Goal: Transaction & Acquisition: Book appointment/travel/reservation

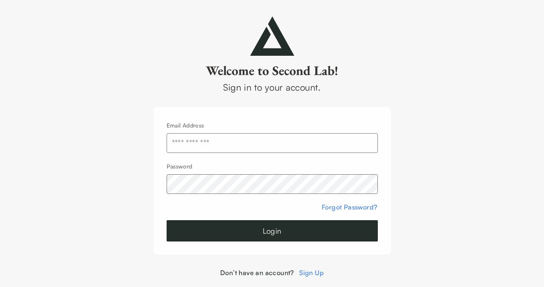
type input "**********"
click at [232, 227] on button "Login" at bounding box center [272, 230] width 211 height 21
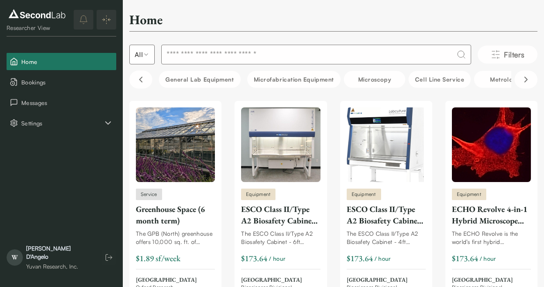
click at [276, 52] on input at bounding box center [316, 55] width 310 height 20
type input "******"
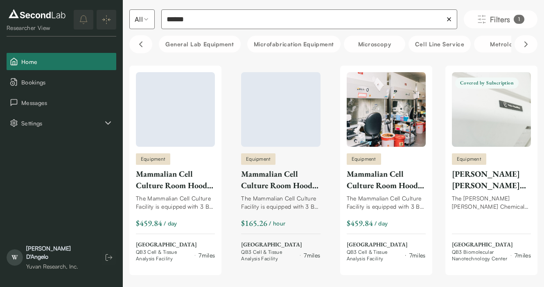
scroll to position [36, 0]
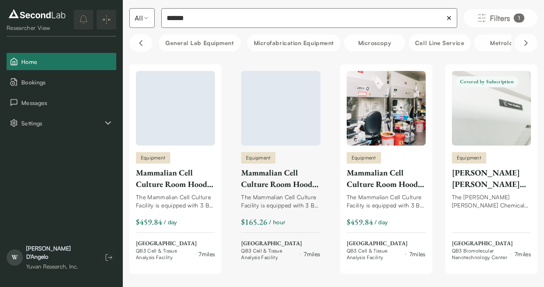
click at [271, 134] on div at bounding box center [280, 108] width 79 height 75
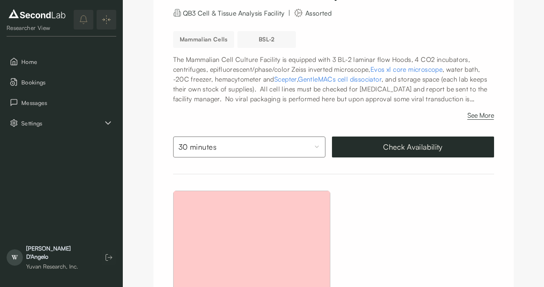
scroll to position [100, 0]
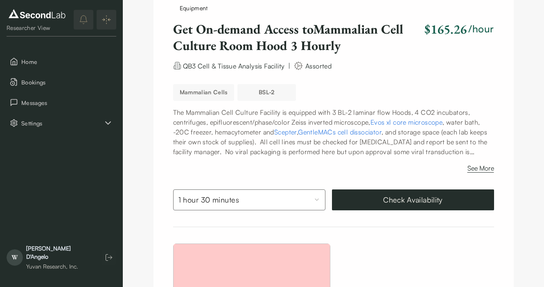
scroll to position [42, 0]
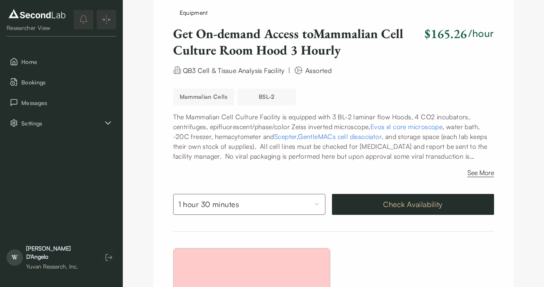
click at [383, 209] on button "Check Availability" at bounding box center [413, 204] width 162 height 21
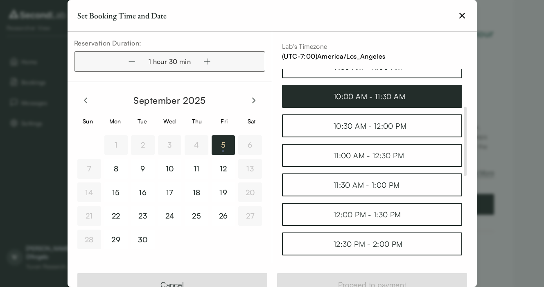
scroll to position [109, 0]
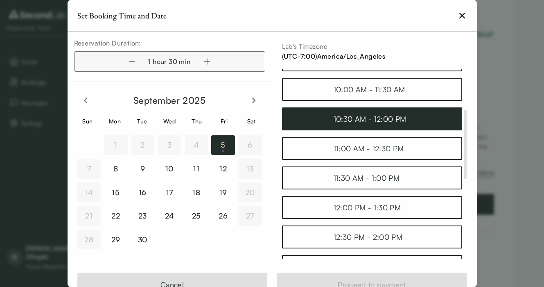
click at [370, 122] on div "10:30 AM - 12:00 PM" at bounding box center [372, 118] width 77 height 11
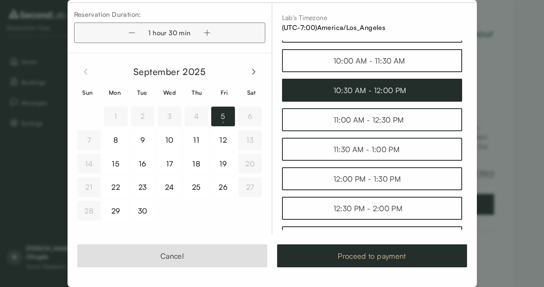
scroll to position [29, 0]
click at [398, 255] on button "Proceed to payment" at bounding box center [372, 255] width 190 height 23
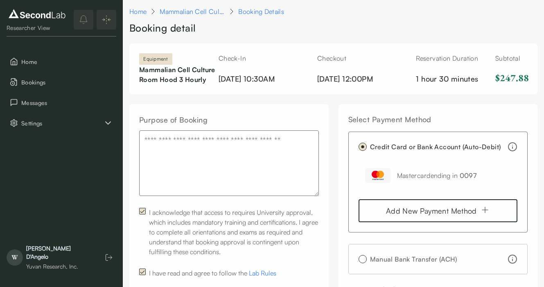
click at [209, 163] on textarea "Purpose of Booking" at bounding box center [229, 163] width 180 height 66
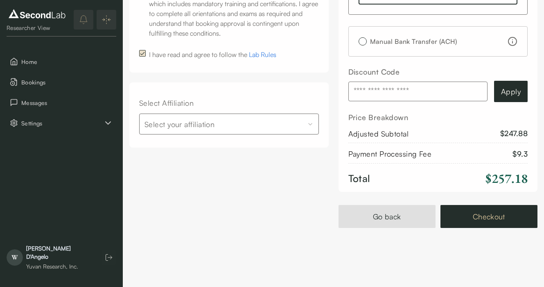
scroll to position [227, 0]
type textarea "**********"
click at [484, 222] on button "Checkout" at bounding box center [489, 216] width 97 height 23
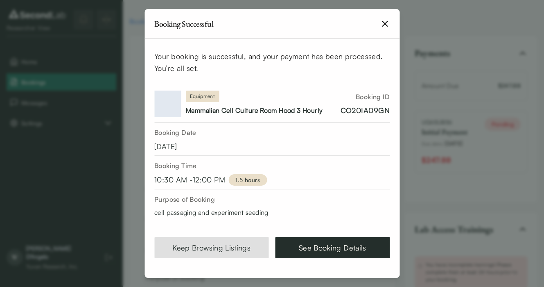
click at [384, 21] on icon "button" at bounding box center [385, 24] width 10 height 10
